Goal: Book appointment/travel/reservation

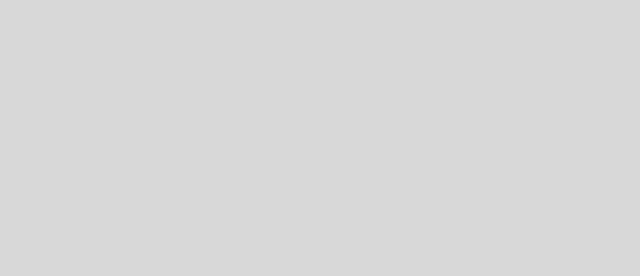
select select "es"
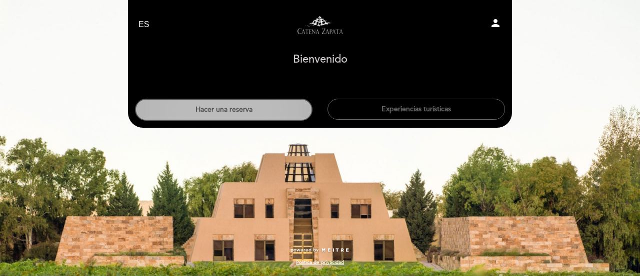
click at [258, 107] on button "Hacer una reserva" at bounding box center [224, 110] width 178 height 22
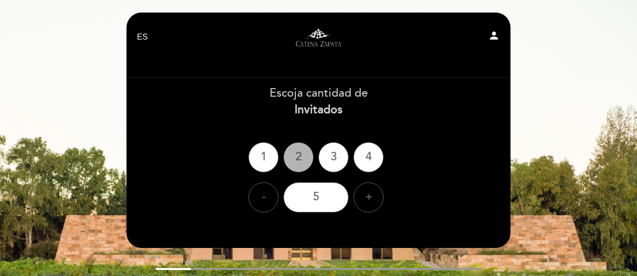
click at [297, 168] on div "2" at bounding box center [299, 157] width 30 height 30
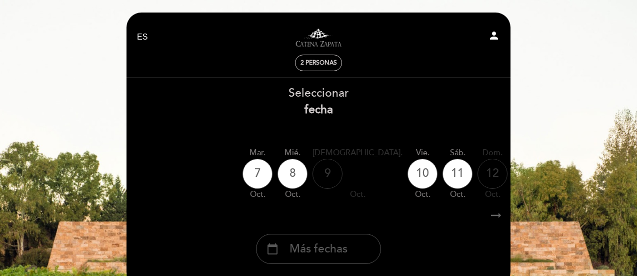
click at [317, 257] on span "Más fechas" at bounding box center [319, 249] width 58 height 17
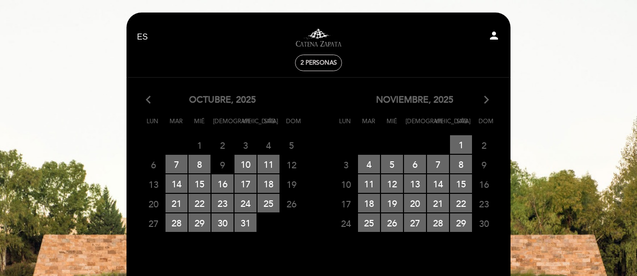
click at [488, 103] on icon "arrow_forward_ios" at bounding box center [486, 100] width 9 height 13
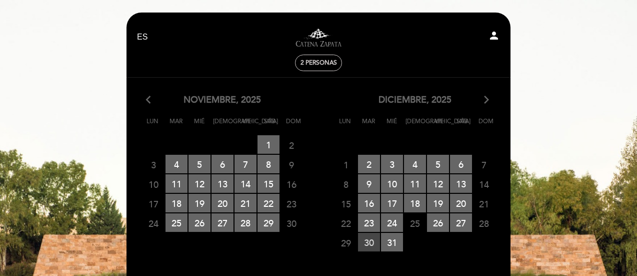
click at [369, 245] on span "30 RESERVAS DISPONIBLES" at bounding box center [369, 242] width 22 height 19
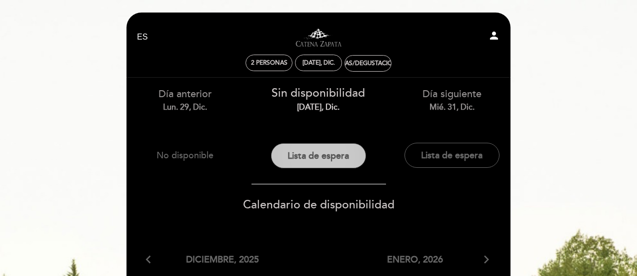
click at [324, 162] on button "Lista de espera" at bounding box center [318, 155] width 95 height 25
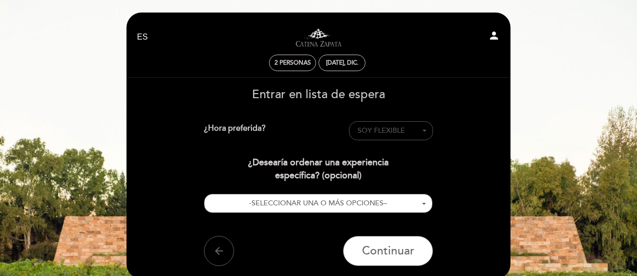
click at [384, 129] on span "SOY FLEXIBLE" at bounding box center [382, 130] width 48 height 9
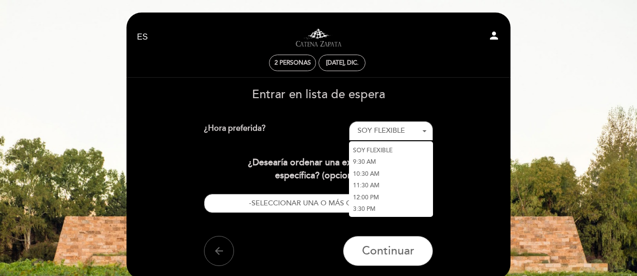
click at [369, 172] on link "10:30 AM" at bounding box center [391, 174] width 84 height 12
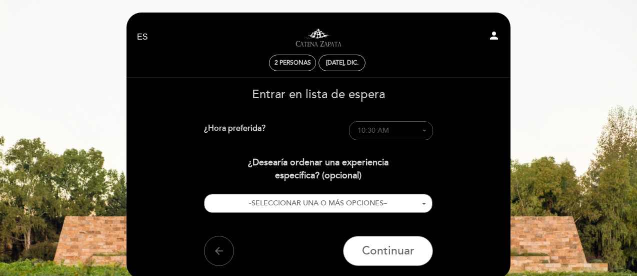
click at [427, 132] on button "10:30 AM - Seleccionar -" at bounding box center [391, 130] width 84 height 19
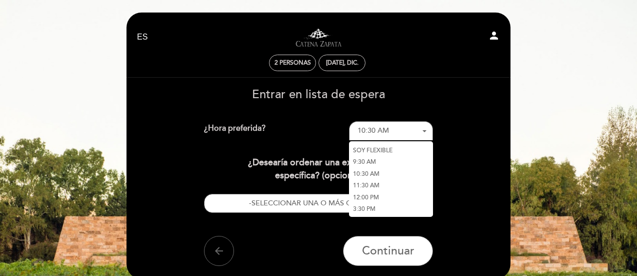
click at [384, 149] on link "SOY FLEXIBLE" at bounding box center [391, 150] width 84 height 12
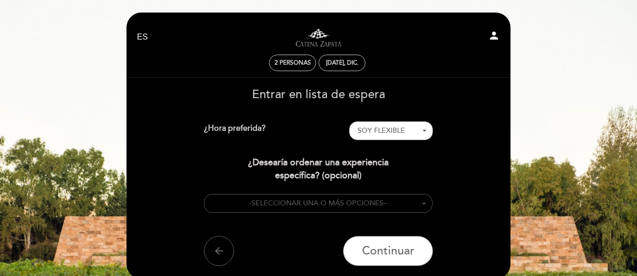
click at [420, 205] on button "- SELECCIONAR UNA O MÁS OPCIONES –" at bounding box center [318, 204] width 229 height 20
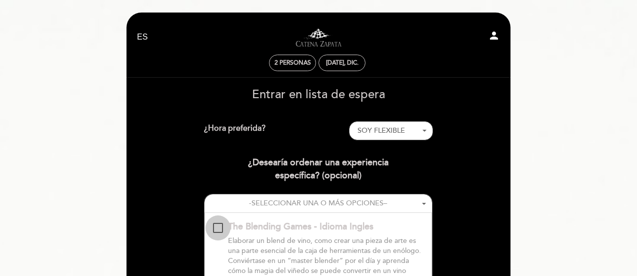
click at [220, 228] on div "The Blending Games - Idioma Ingles \a\9\9\9\9\9\9\9\9\9\9\a\9\9\9\9\9\9\9\9\9\9…" at bounding box center [218, 228] width 10 height 10
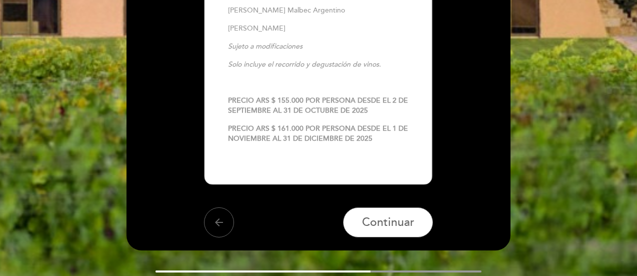
scroll to position [787, 0]
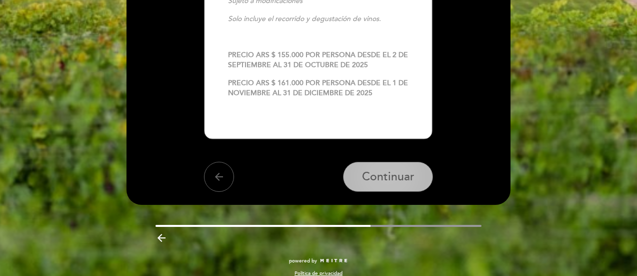
click at [398, 172] on span "Continuar" at bounding box center [388, 177] width 53 height 14
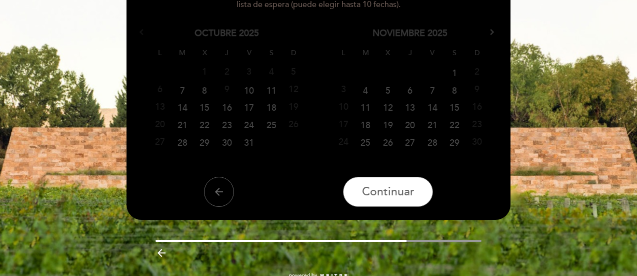
scroll to position [134, 0]
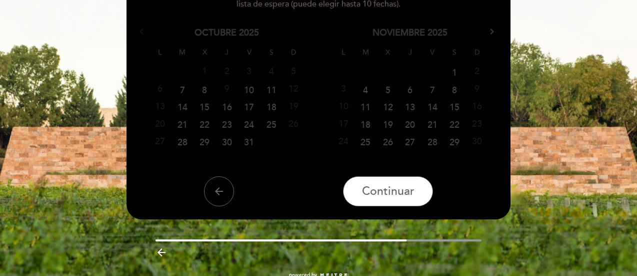
click at [494, 31] on span "Sig>" at bounding box center [494, 32] width 8 height 8
click at [368, 144] on link "30" at bounding box center [365, 141] width 15 height 15
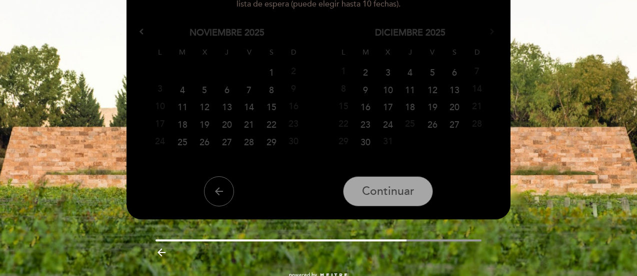
click at [366, 146] on link "30" at bounding box center [366, 141] width 19 height 15
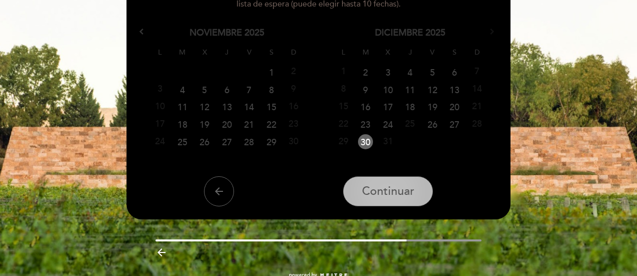
click at [384, 197] on span "Continuar" at bounding box center [388, 191] width 53 height 14
